Goal: Information Seeking & Learning: Check status

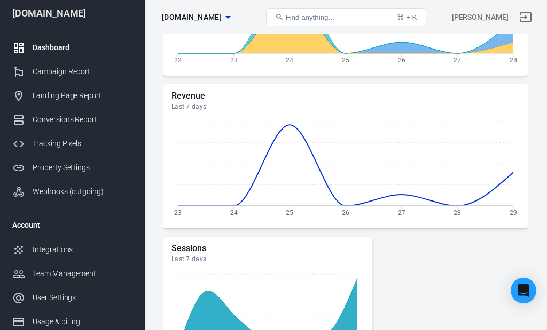
scroll to position [285, 0]
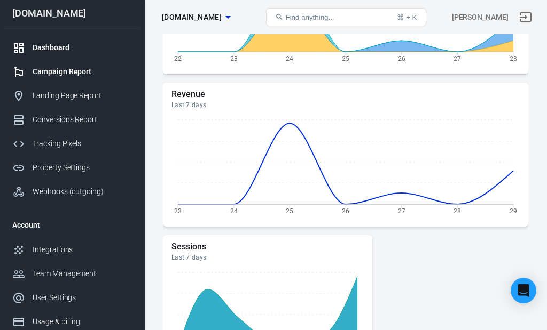
click at [76, 72] on div "Campaign Report" at bounding box center [82, 71] width 99 height 11
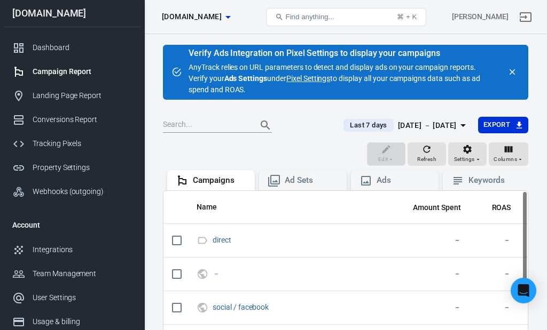
click at [309, 76] on link "Pixel Settings" at bounding box center [308, 78] width 44 height 11
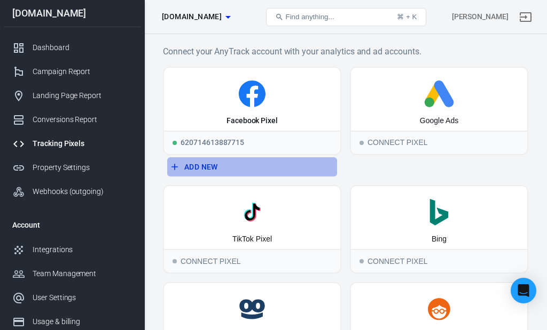
click at [194, 164] on button "Add New" at bounding box center [252, 167] width 170 height 20
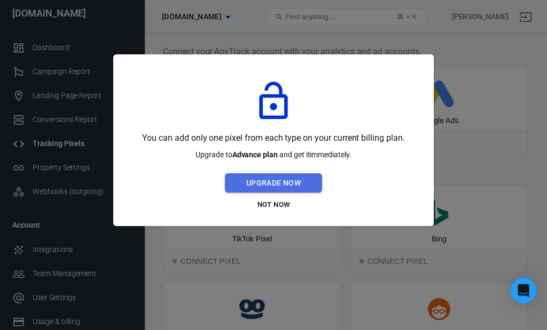
click at [288, 180] on button "Upgrade Now" at bounding box center [273, 184] width 97 height 20
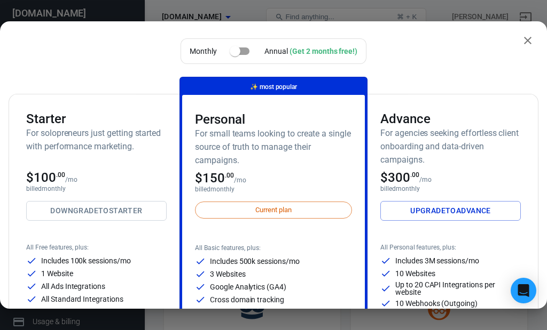
click at [529, 39] on icon "close" at bounding box center [527, 40] width 7 height 7
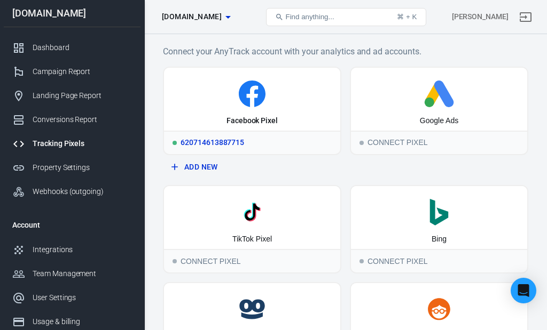
click at [226, 144] on div "620714613887715" at bounding box center [252, 142] width 176 height 23
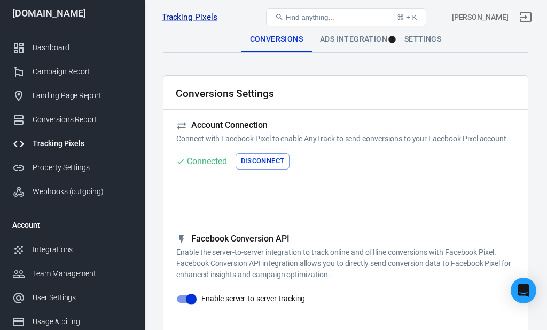
click at [357, 38] on div "Ads Integration" at bounding box center [353, 40] width 84 height 26
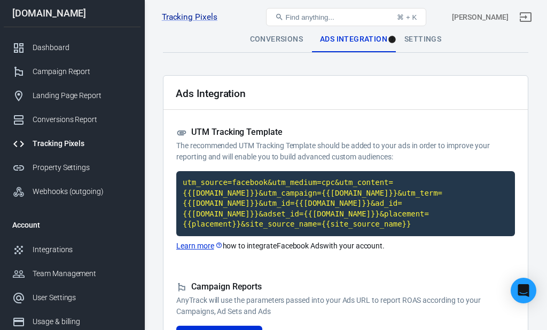
click at [197, 245] on link "Learn more" at bounding box center [199, 246] width 46 height 11
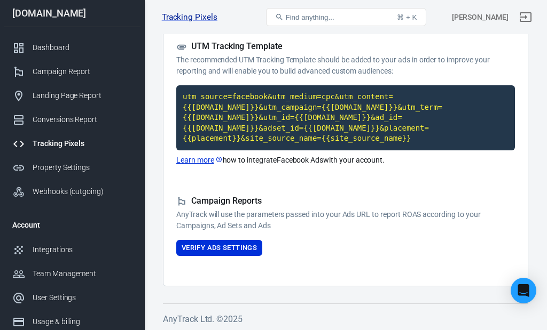
scroll to position [85, 0]
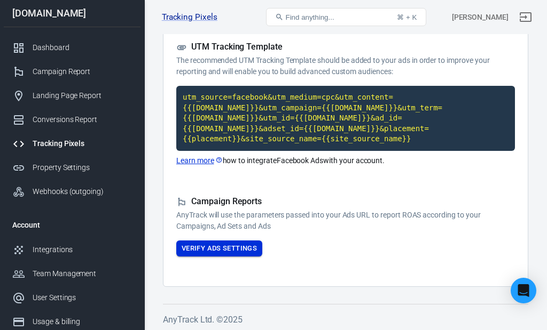
click at [237, 245] on button "Verify Ads Settings" at bounding box center [219, 249] width 86 height 17
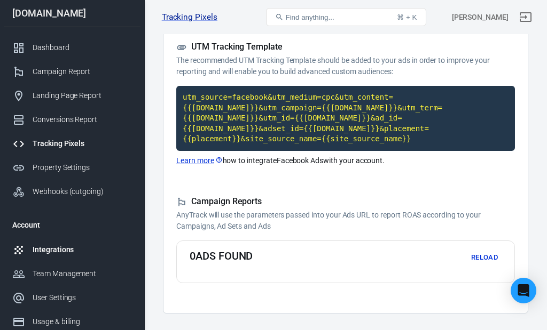
click at [57, 253] on div "Integrations" at bounding box center [82, 250] width 99 height 11
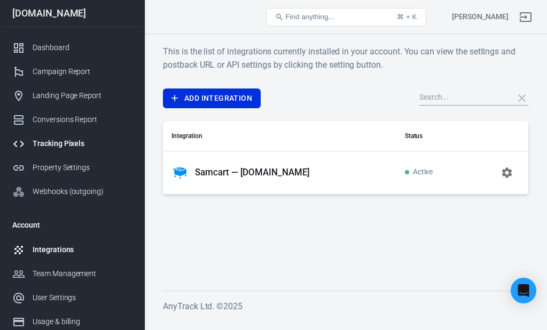
click at [61, 141] on link "Tracking Pixels" at bounding box center [72, 144] width 137 height 24
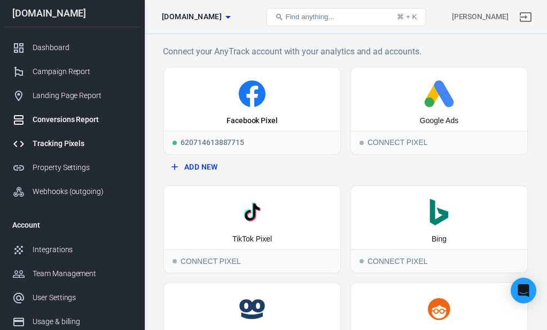
click at [78, 122] on div "Conversions Report" at bounding box center [82, 119] width 99 height 11
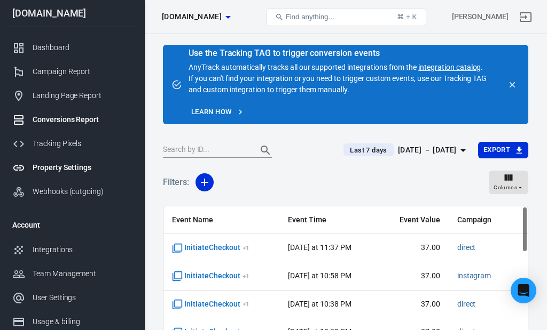
click at [71, 169] on div "Property Settings" at bounding box center [82, 167] width 99 height 11
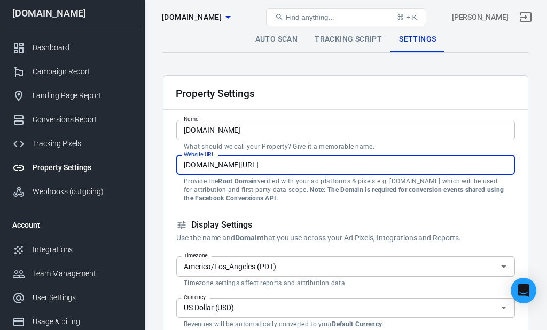
click at [438, 162] on input "thatcalteacher.samcart.com/products/homeschooling-4-the-working-parent" at bounding box center [345, 165] width 338 height 20
drag, startPoint x: 438, startPoint y: 162, endPoint x: 179, endPoint y: 167, distance: 259.0
click at [179, 167] on input "thatcalteacher.samcart.com/products/homeschooling-4-the-working-parent" at bounding box center [345, 165] width 338 height 20
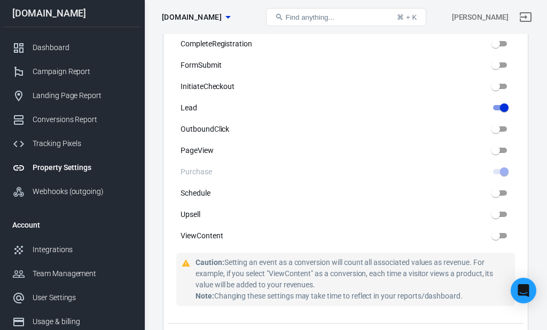
scroll to position [616, 0]
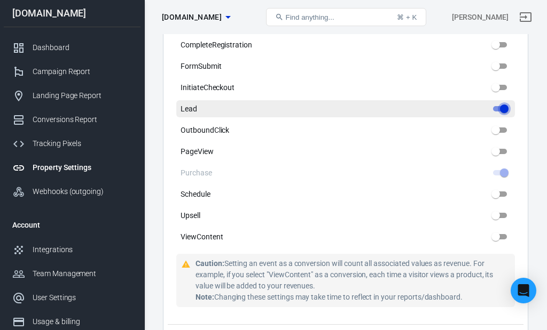
click at [499, 111] on input "Lead" at bounding box center [504, 109] width 38 height 13
checkbox input "false"
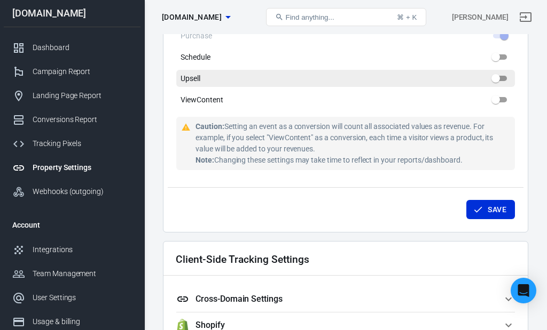
scroll to position [762, 0]
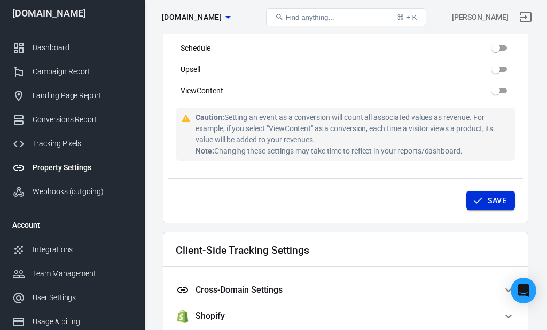
click at [483, 199] on button "Save" at bounding box center [490, 201] width 49 height 20
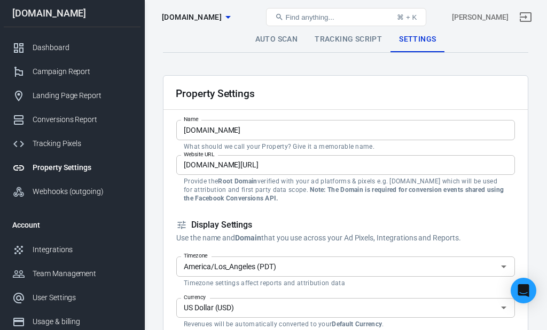
scroll to position [0, 0]
click at [344, 36] on link "Tracking Script" at bounding box center [348, 40] width 84 height 26
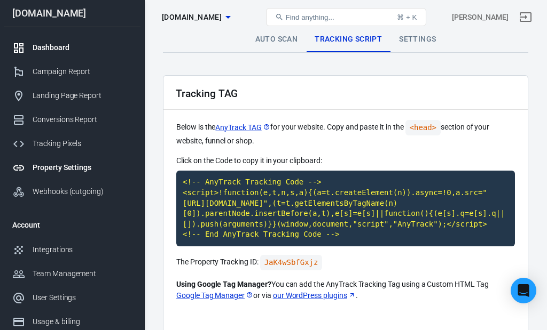
click at [53, 50] on div "Dashboard" at bounding box center [82, 47] width 99 height 11
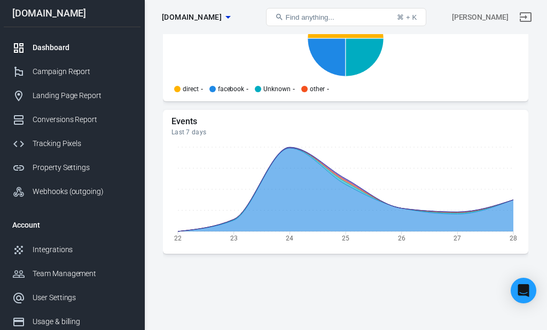
scroll to position [1184, 0]
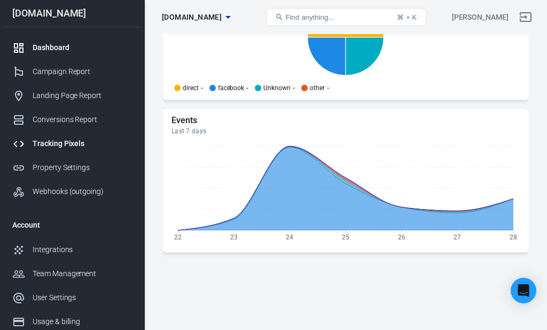
click at [74, 147] on div "Tracking Pixels" at bounding box center [82, 143] width 99 height 11
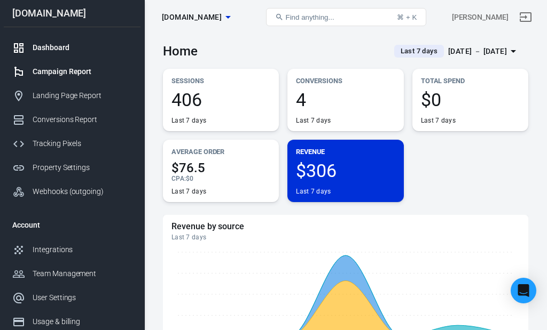
click at [71, 76] on div "Campaign Report" at bounding box center [82, 71] width 99 height 11
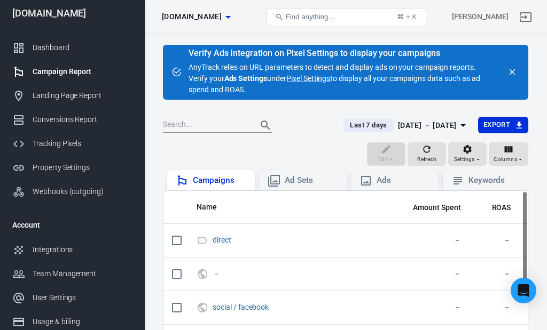
click at [224, 178] on div "Campaigns" at bounding box center [219, 180] width 53 height 11
click at [305, 182] on div "Ad Sets" at bounding box center [311, 180] width 53 height 11
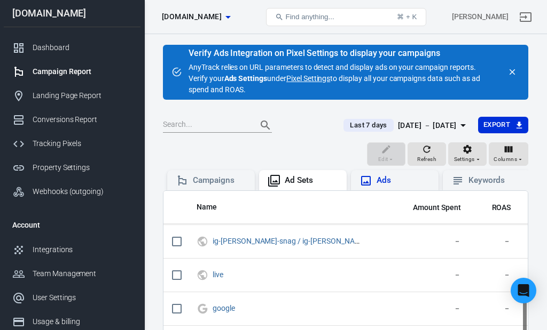
click at [387, 186] on div "Ads" at bounding box center [394, 181] width 70 height 13
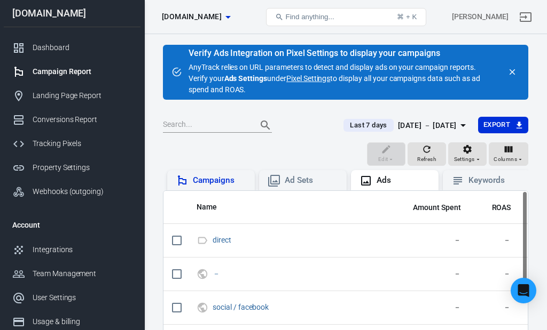
click at [223, 180] on div "Campaigns" at bounding box center [219, 180] width 53 height 11
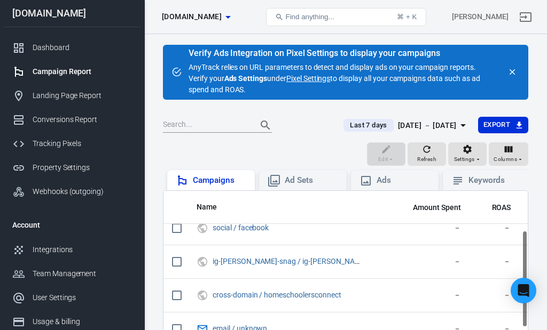
scroll to position [82, 0]
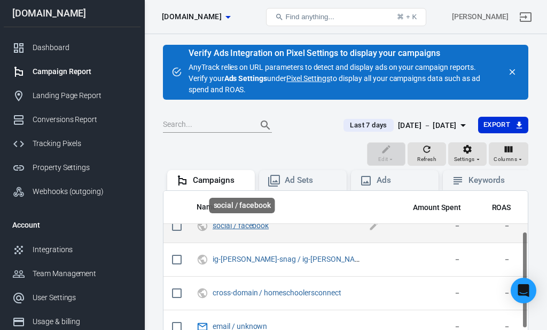
click at [244, 225] on link "social / facebook" at bounding box center [240, 226] width 56 height 9
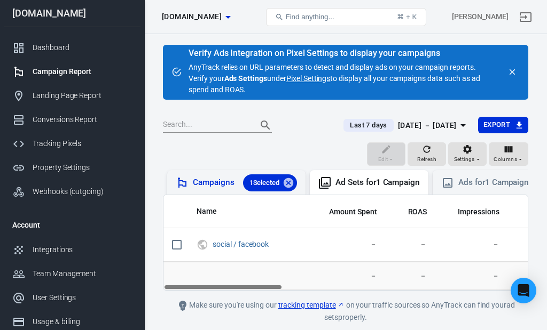
click at [266, 183] on span "1 Selected" at bounding box center [264, 183] width 43 height 11
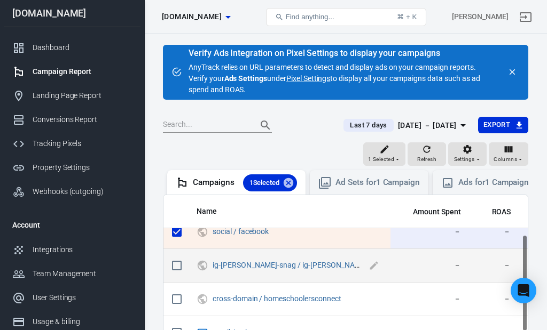
scroll to position [81, 1]
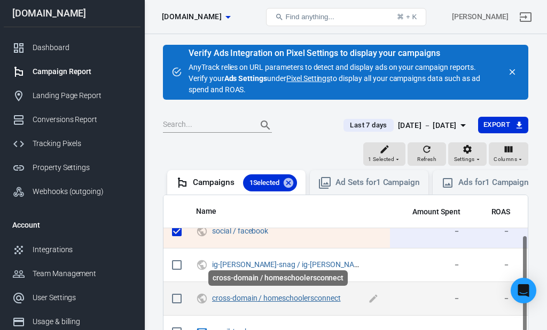
click at [304, 298] on link "cross-domain / homeschoolersconnect" at bounding box center [276, 298] width 129 height 9
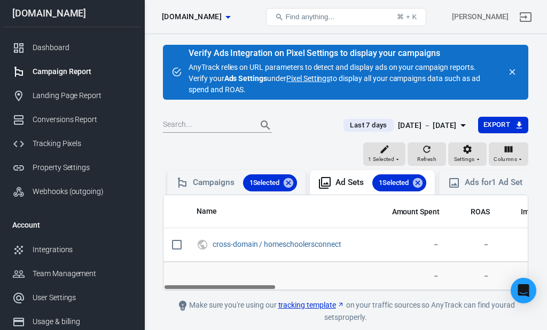
click at [62, 75] on div "Campaign Report" at bounding box center [82, 71] width 99 height 11
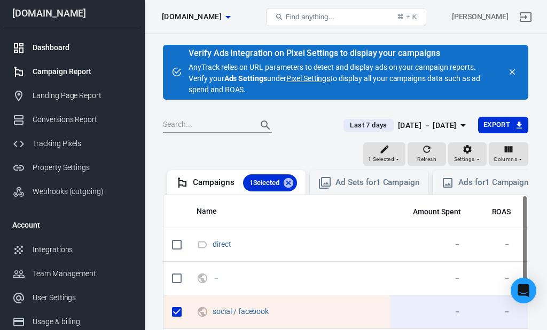
click at [53, 52] on div "Dashboard" at bounding box center [82, 47] width 99 height 11
